Goal: Information Seeking & Learning: Understand process/instructions

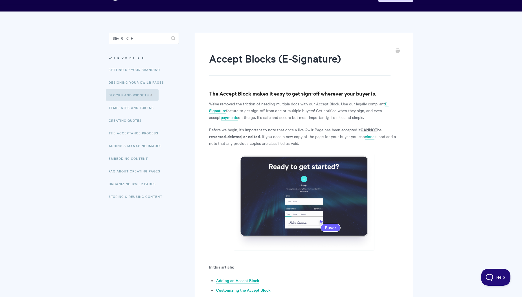
scroll to position [24, 0]
click at [386, 103] on link "E-Signature" at bounding box center [298, 107] width 179 height 13
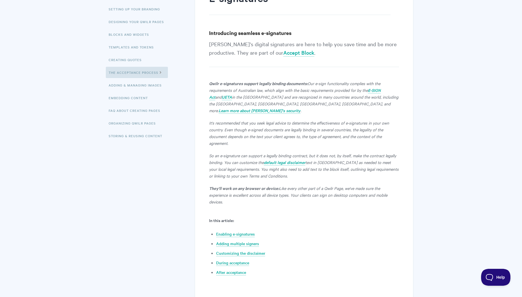
scroll to position [92, 0]
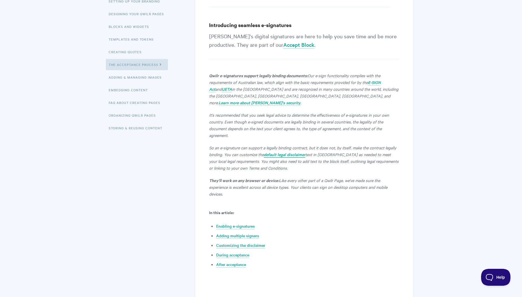
click at [302, 152] on em "default legal disclaimer" at bounding box center [284, 155] width 41 height 6
click at [293, 152] on em "default legal disclaimer" at bounding box center [284, 155] width 41 height 6
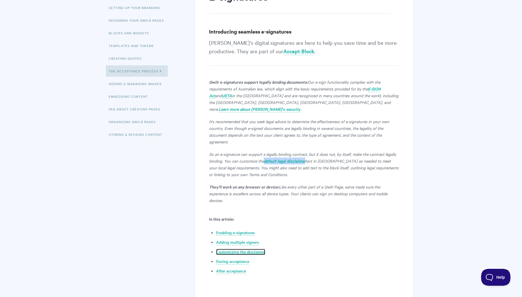
click at [256, 249] on link "Customizing the disclaimer" at bounding box center [240, 252] width 49 height 6
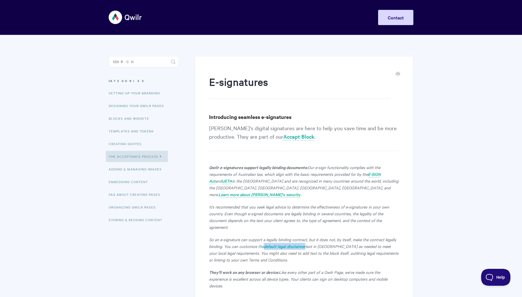
click at [122, 17] on img at bounding box center [126, 17] width 34 height 21
click at [286, 244] on em "default legal disclaimer" at bounding box center [284, 247] width 41 height 6
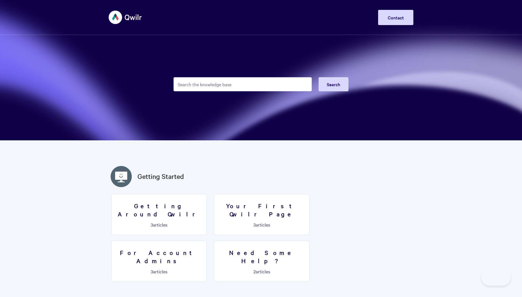
click at [120, 15] on img at bounding box center [126, 17] width 34 height 21
